Goal: Task Accomplishment & Management: Manage account settings

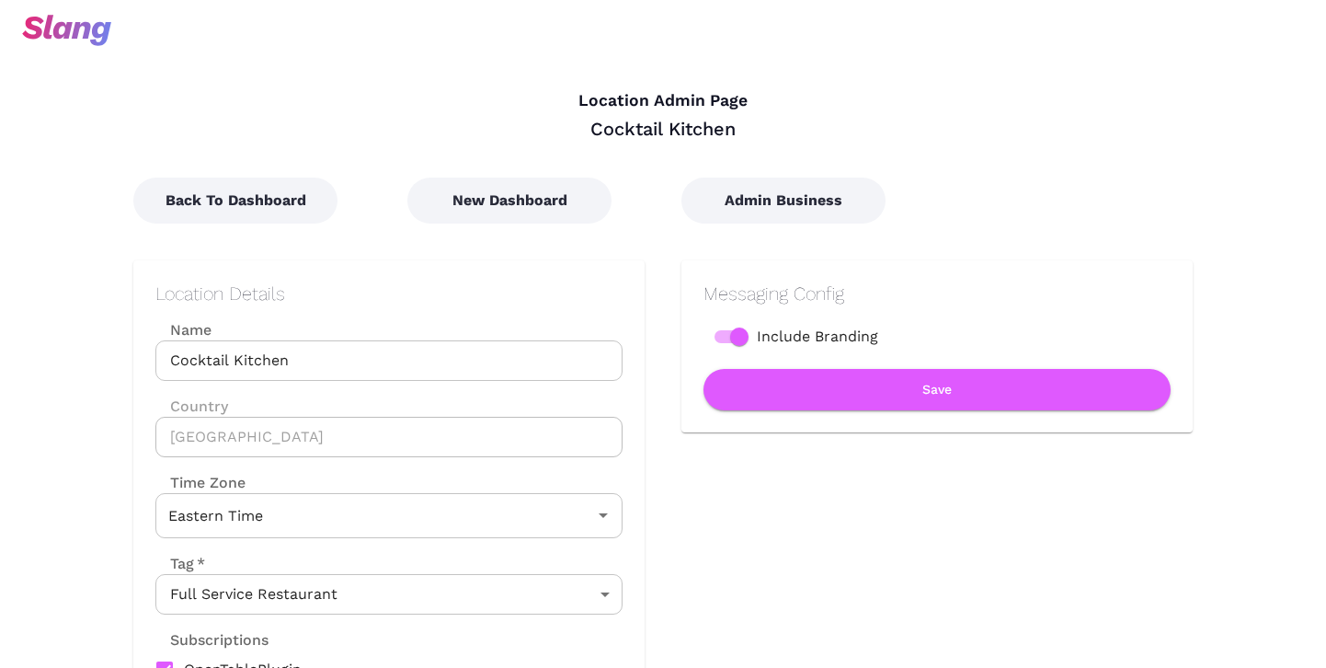
click at [246, 351] on input "Cocktail Kitchen" at bounding box center [388, 360] width 467 height 40
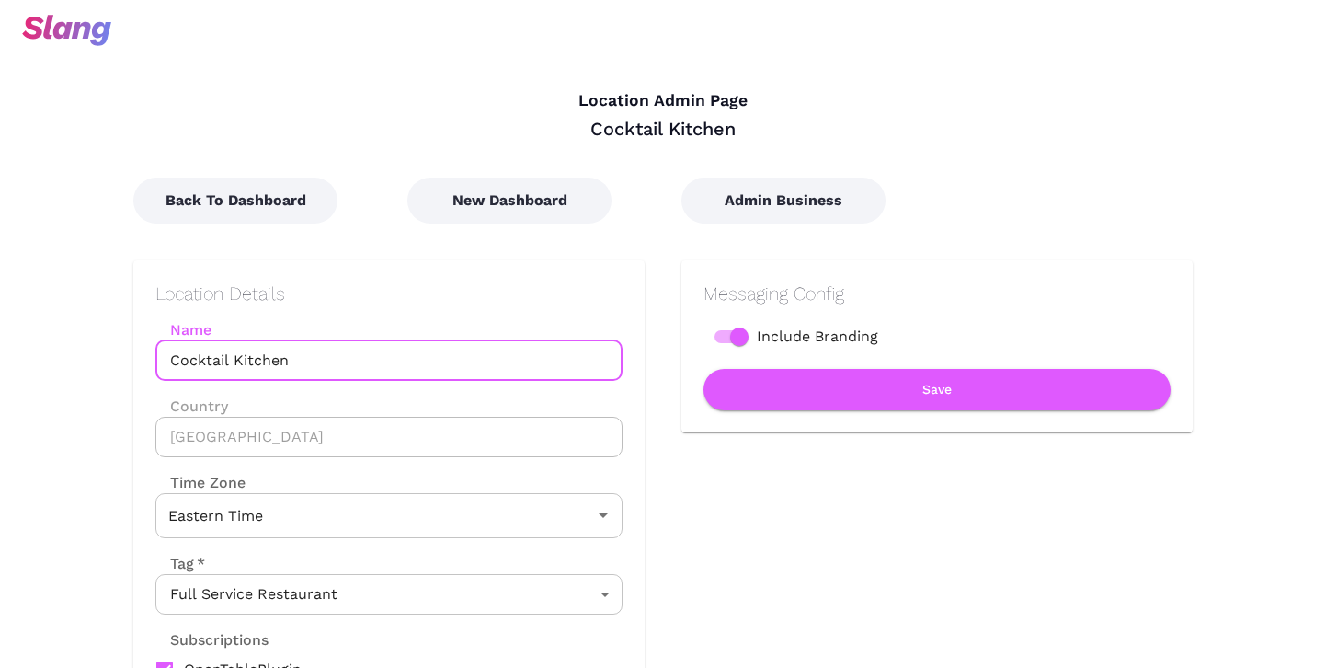
click at [246, 351] on input "Cocktail Kitchen" at bounding box center [388, 360] width 467 height 40
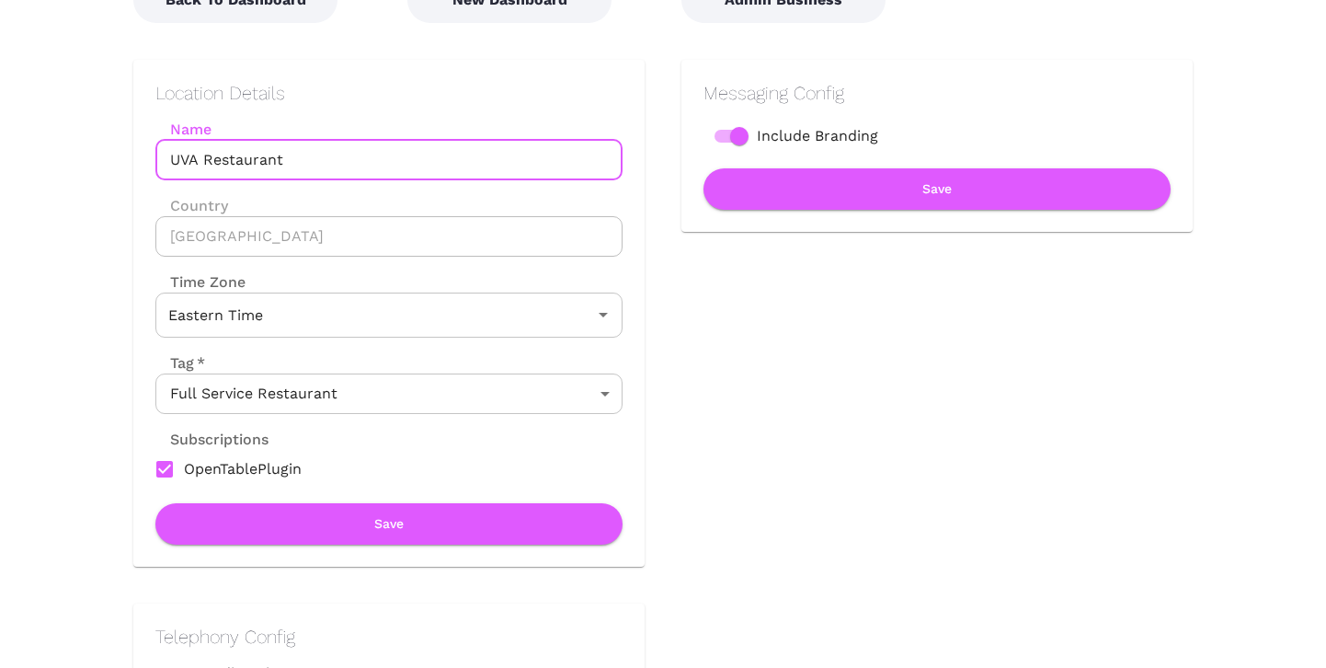
scroll to position [207, 0]
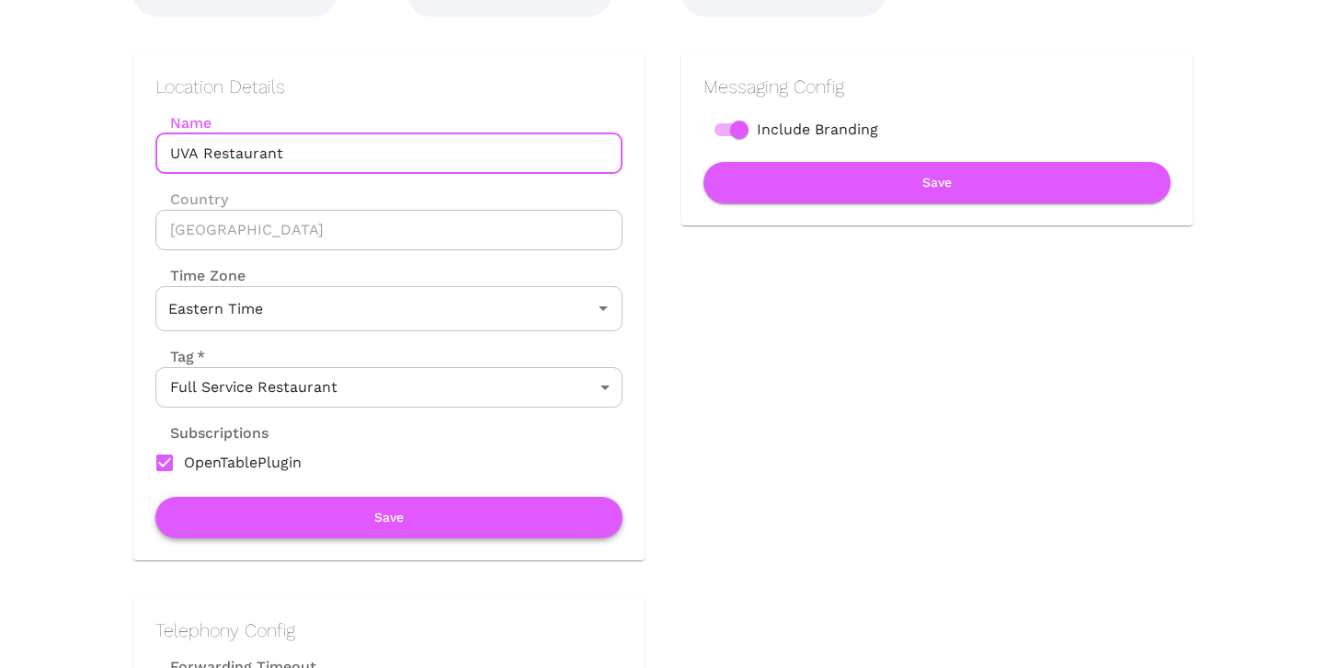
type input "UVA Restaurant"
click at [443, 507] on button "Save" at bounding box center [388, 517] width 467 height 41
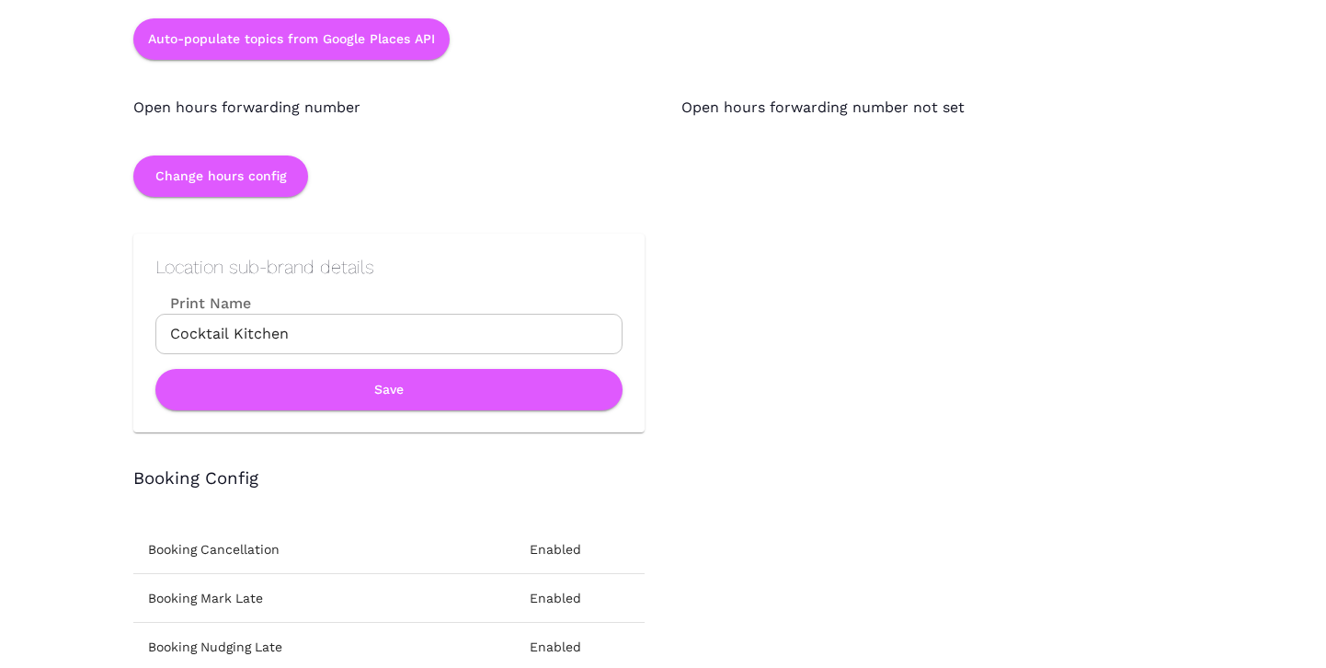
scroll to position [2058, 0]
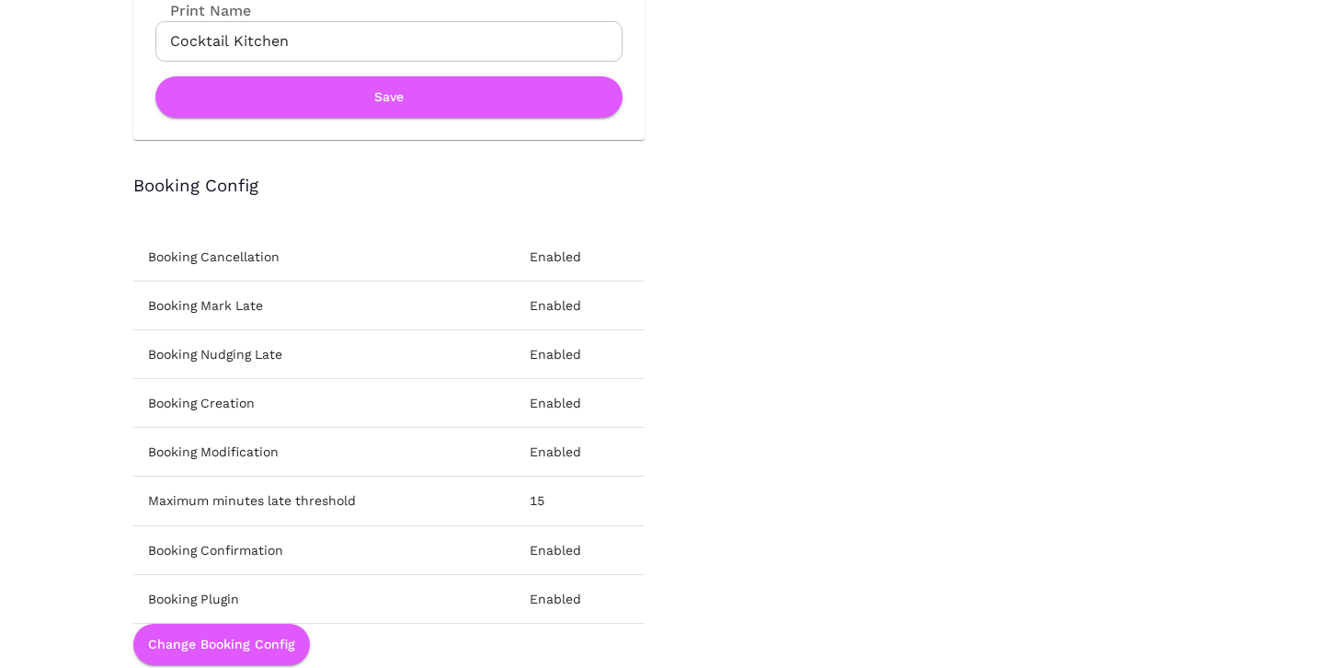
click at [192, 46] on input "Cocktail Kitchen" at bounding box center [388, 41] width 467 height 40
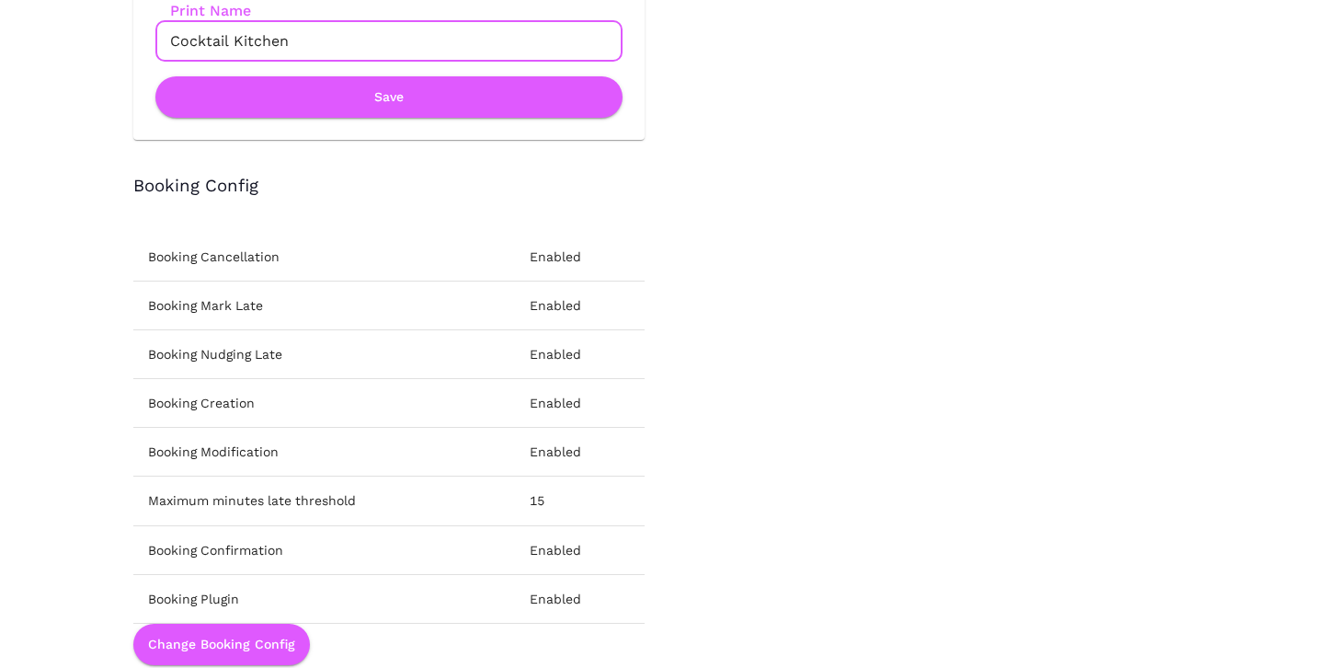
click at [192, 46] on input "Cocktail Kitchen" at bounding box center [388, 41] width 467 height 40
type input "UVA Restaurant"
click at [299, 101] on button "Save" at bounding box center [388, 96] width 467 height 41
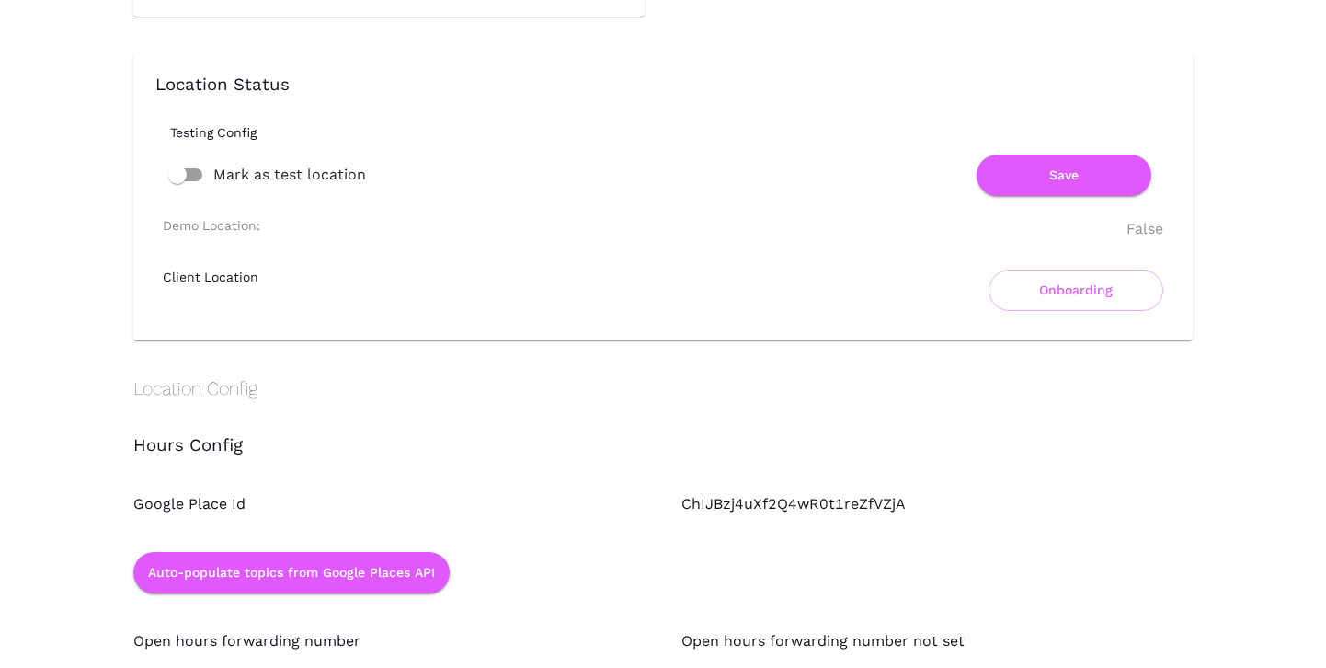
scroll to position [0, 0]
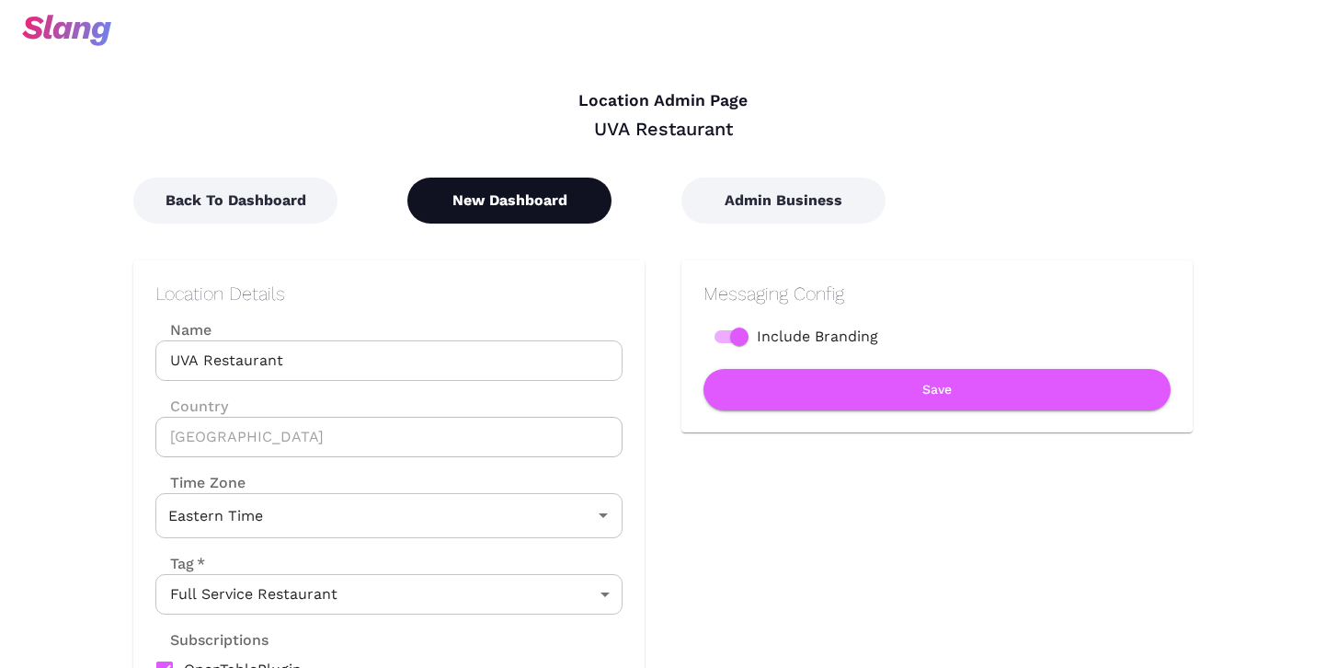
click at [468, 209] on button "New Dashboard" at bounding box center [509, 200] width 204 height 46
